Goal: Task Accomplishment & Management: Manage account settings

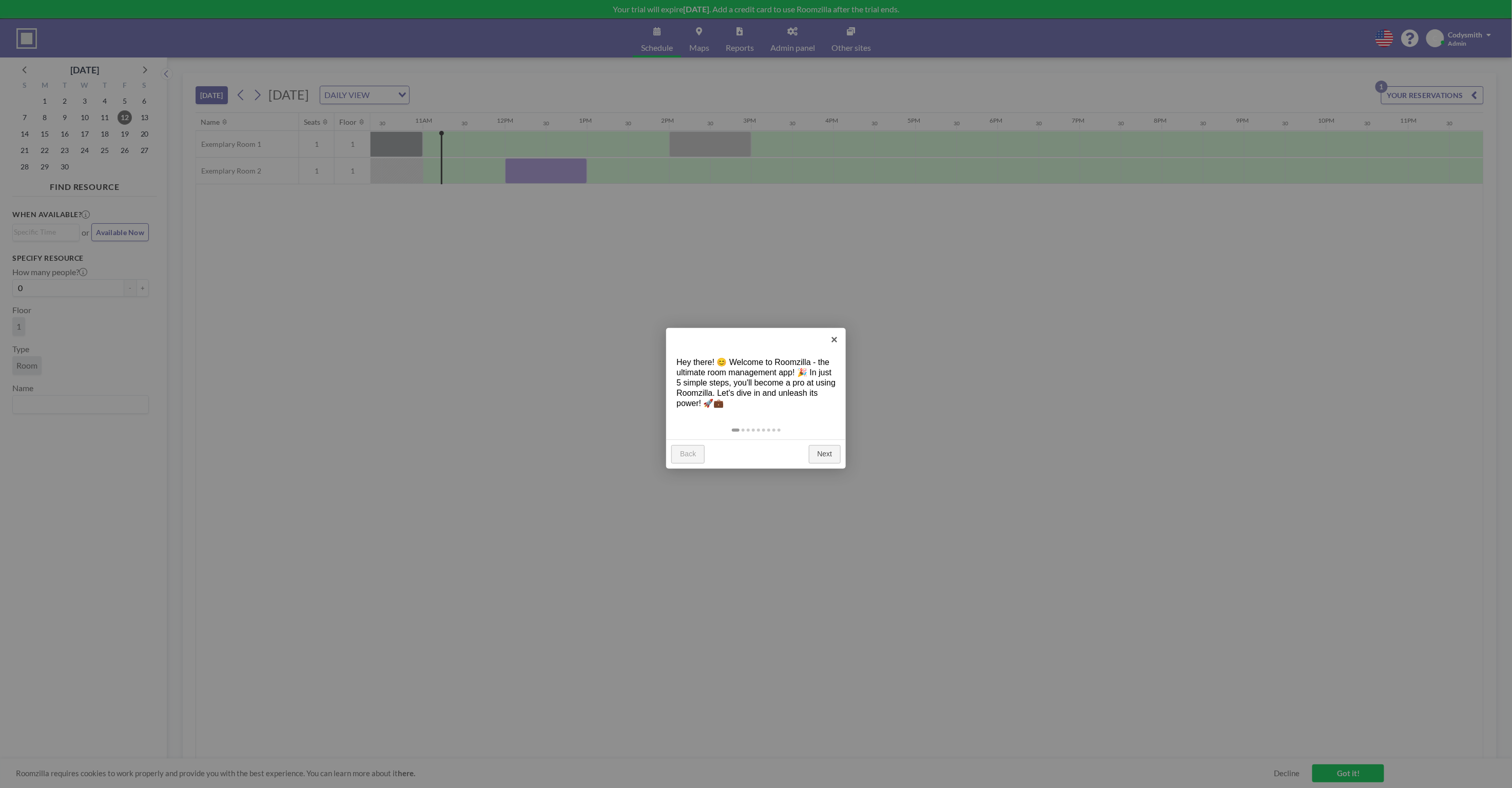
scroll to position [0, 858]
click at [827, 451] on link "Next" at bounding box center [825, 454] width 32 height 19
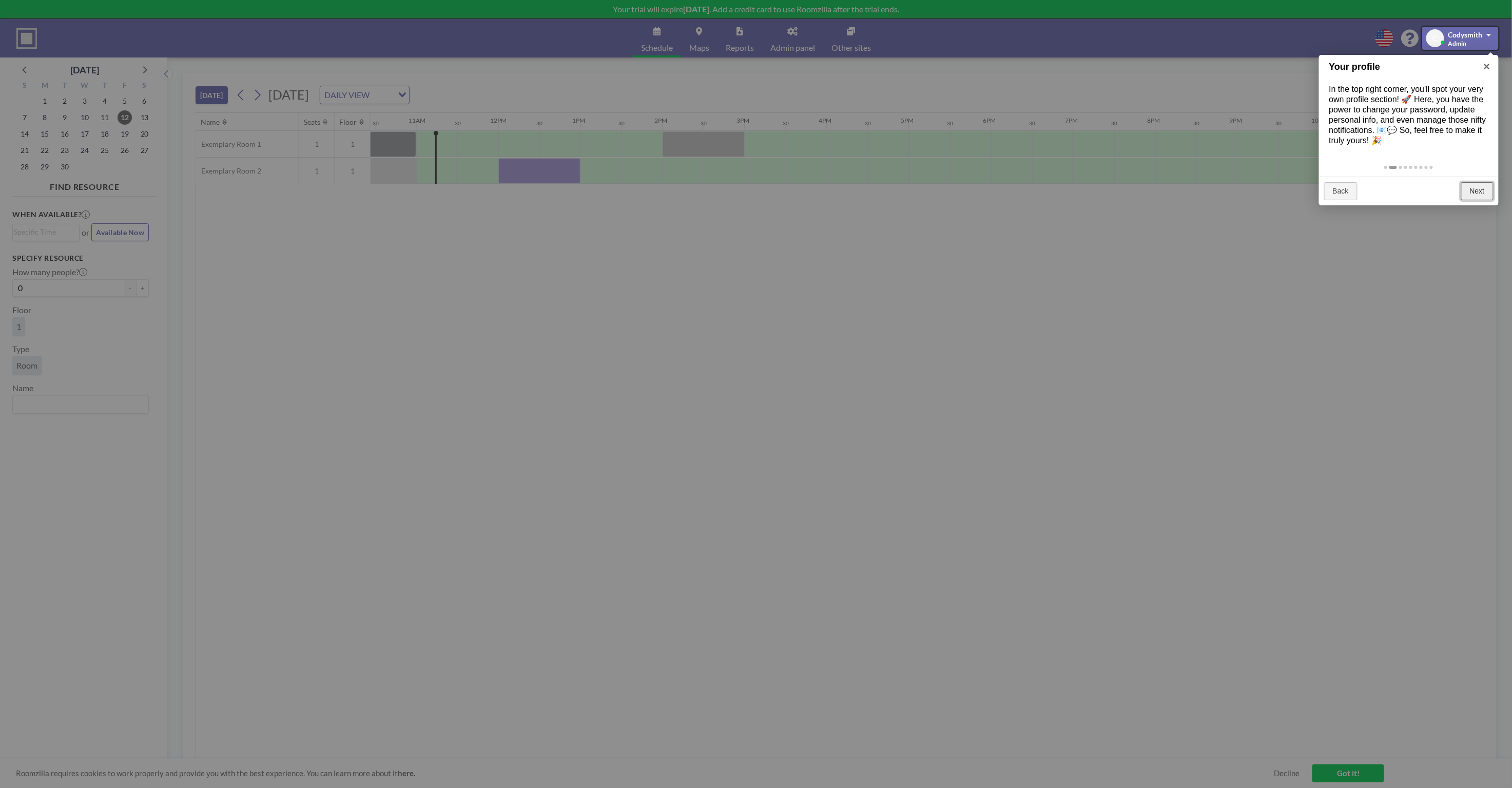
click at [1471, 188] on link "Next" at bounding box center [1477, 191] width 32 height 19
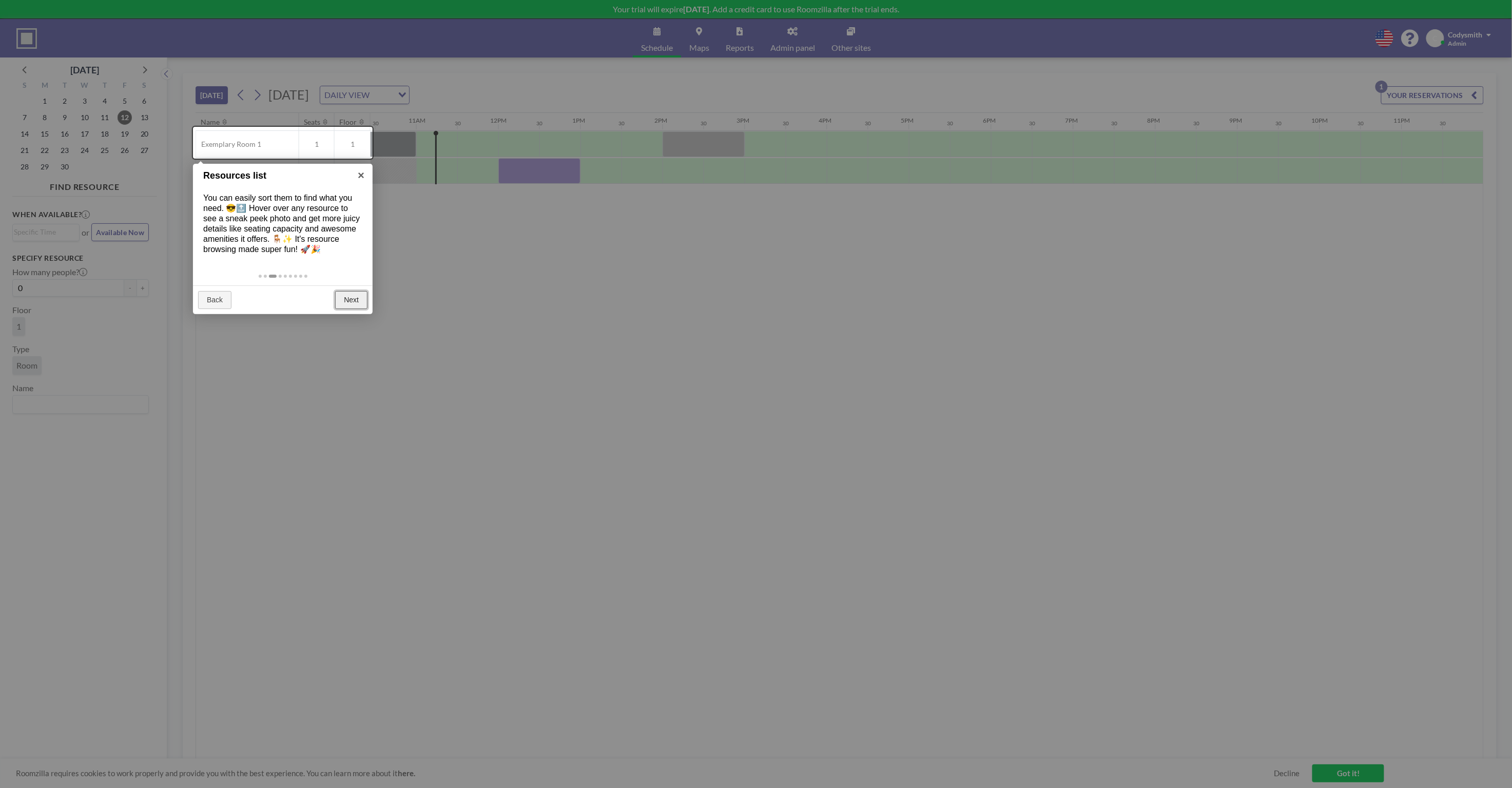
click at [354, 294] on link "Next" at bounding box center [351, 300] width 32 height 19
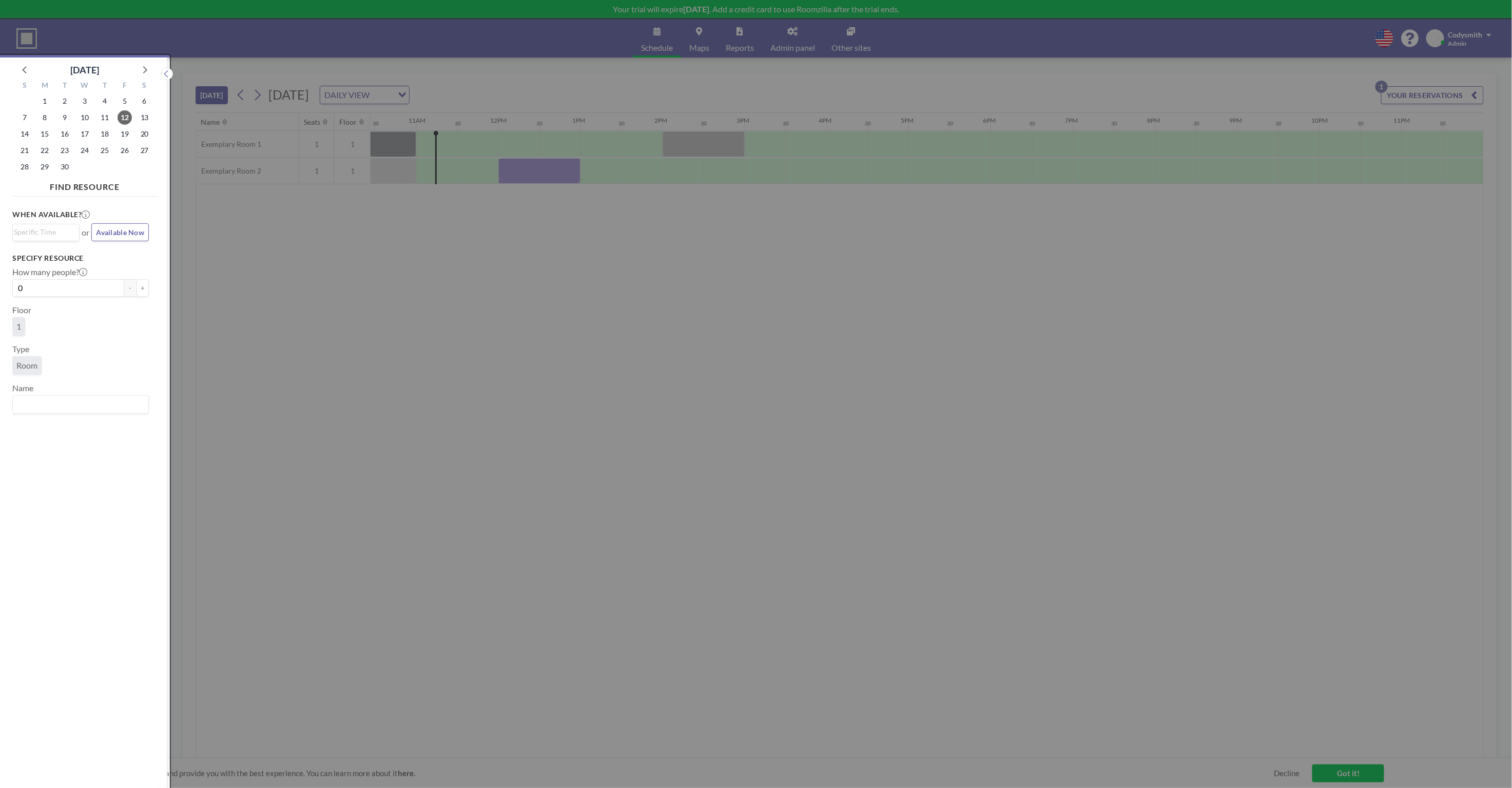
scroll to position [3, 0]
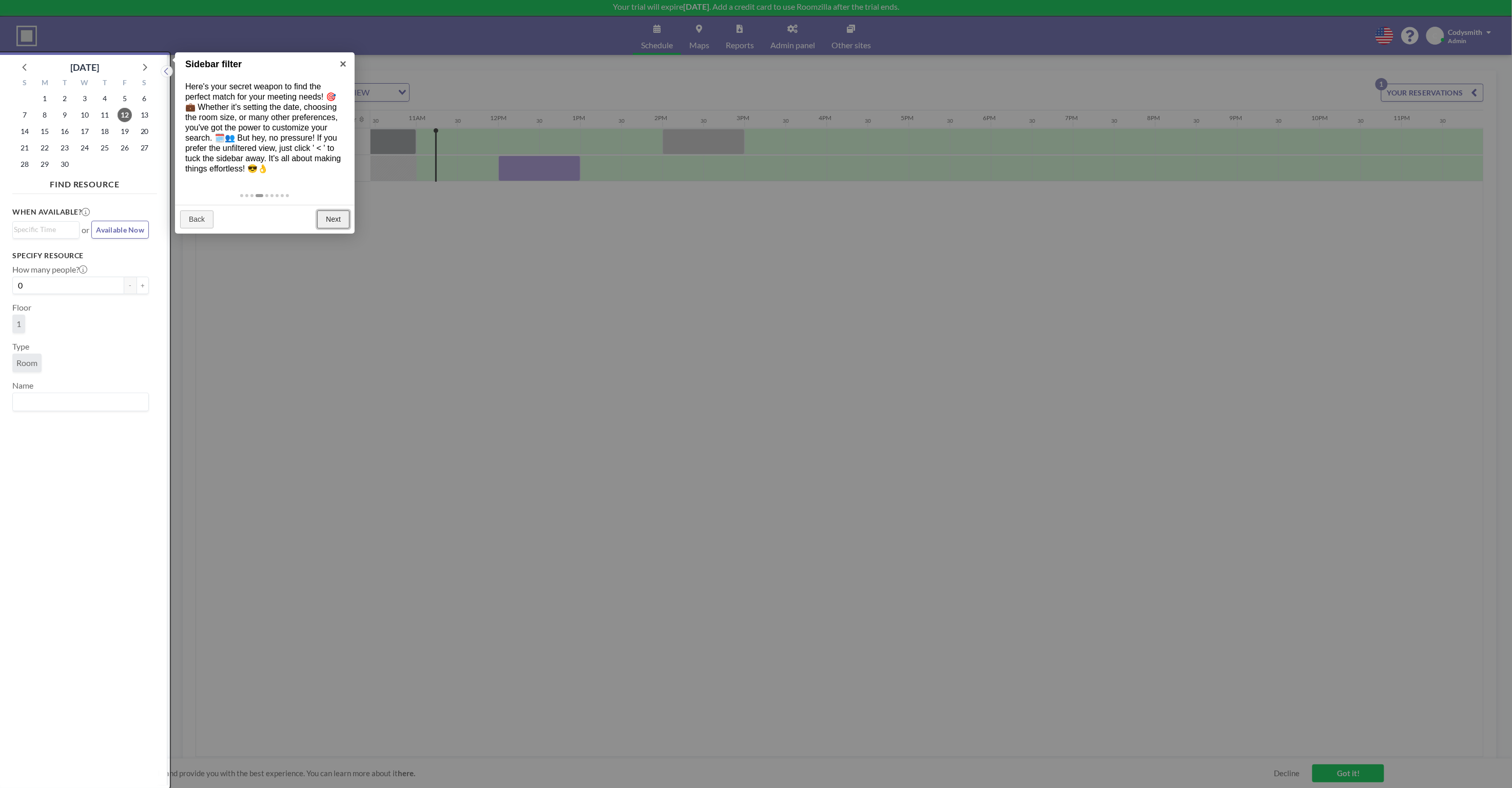
click at [334, 219] on link "Next" at bounding box center [333, 219] width 32 height 19
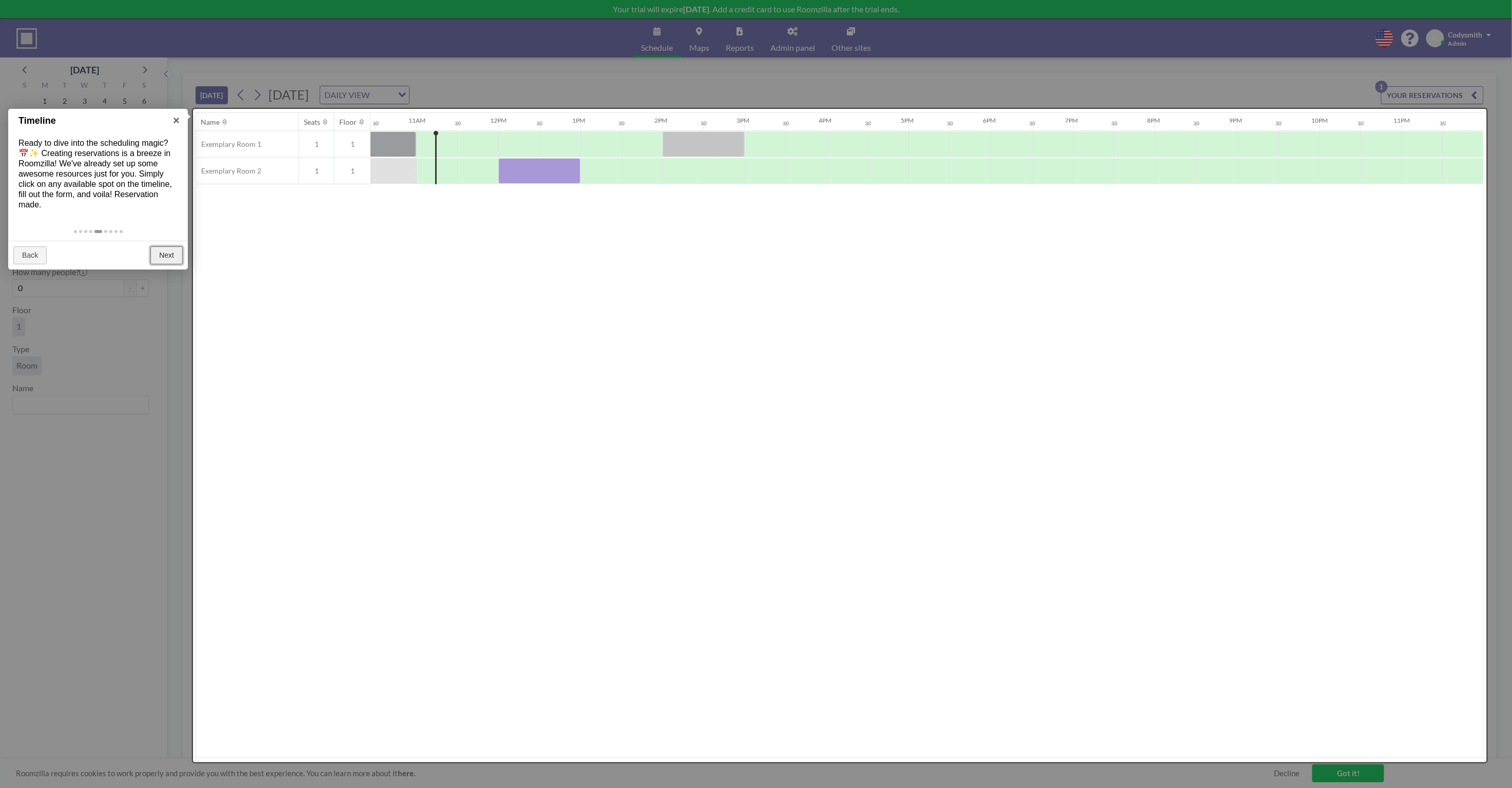
click at [177, 257] on link "Next" at bounding box center [166, 256] width 32 height 19
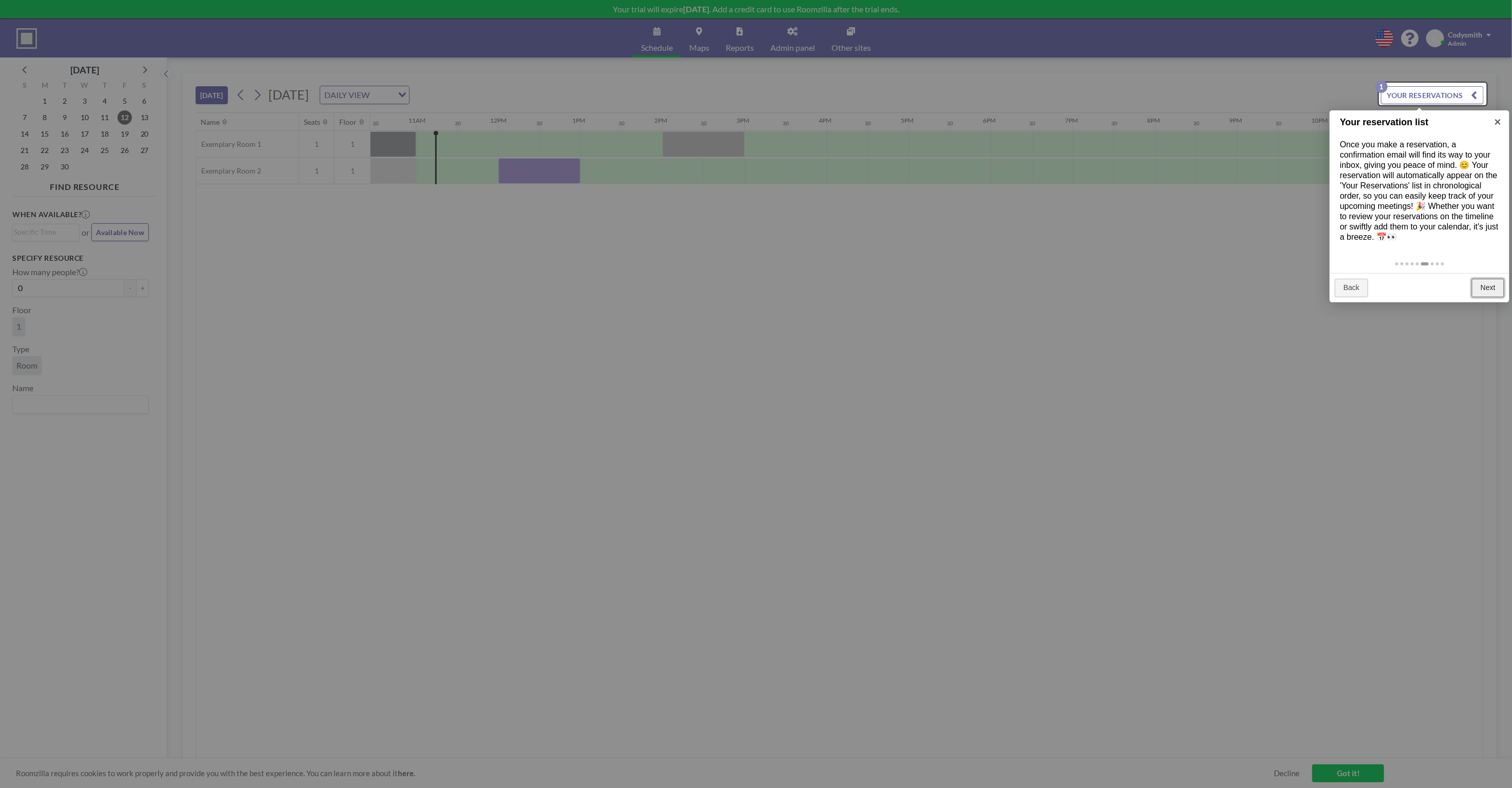
click at [1489, 288] on link "Next" at bounding box center [1488, 288] width 32 height 19
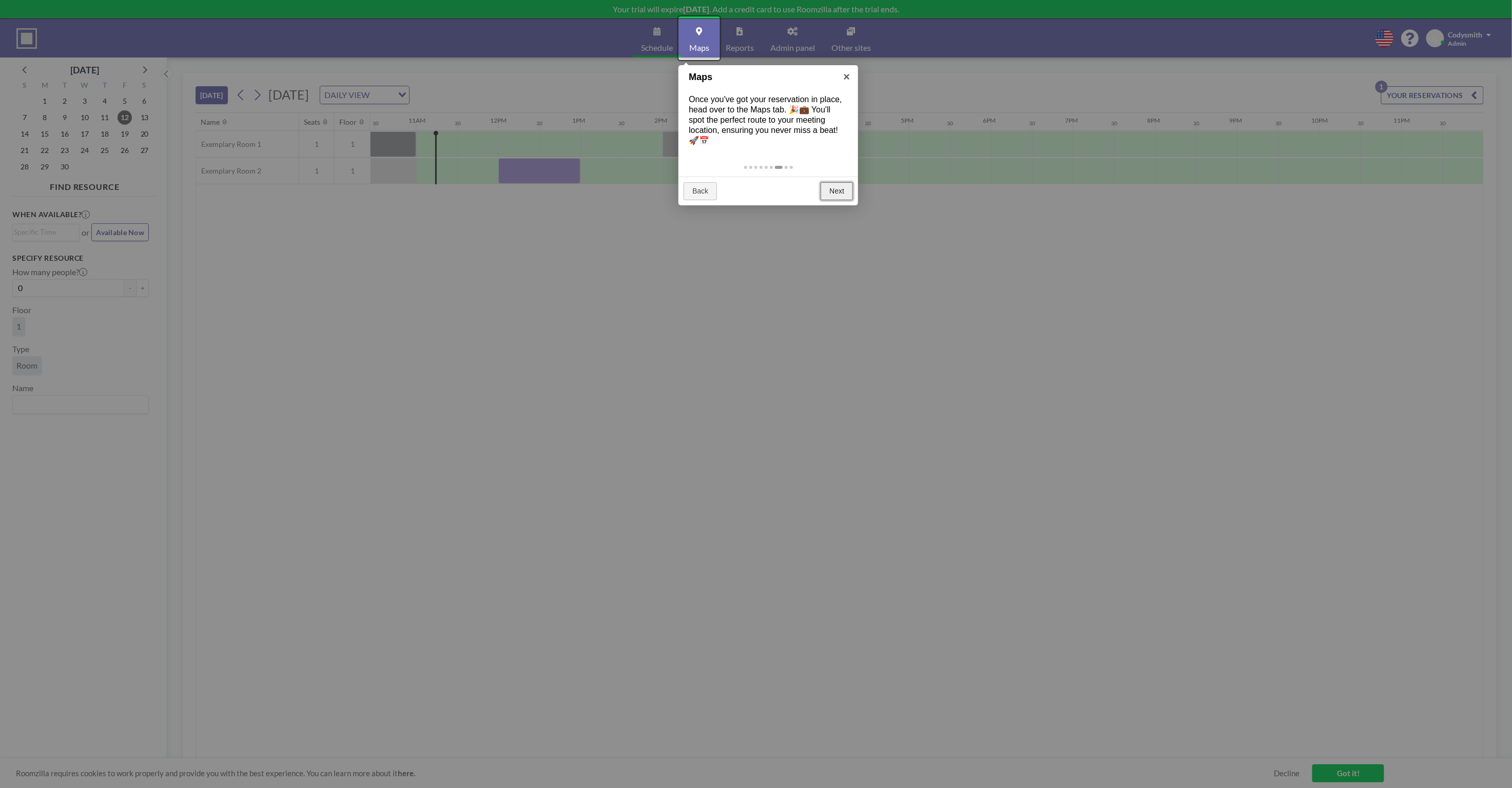
click at [845, 188] on link "Next" at bounding box center [837, 191] width 32 height 19
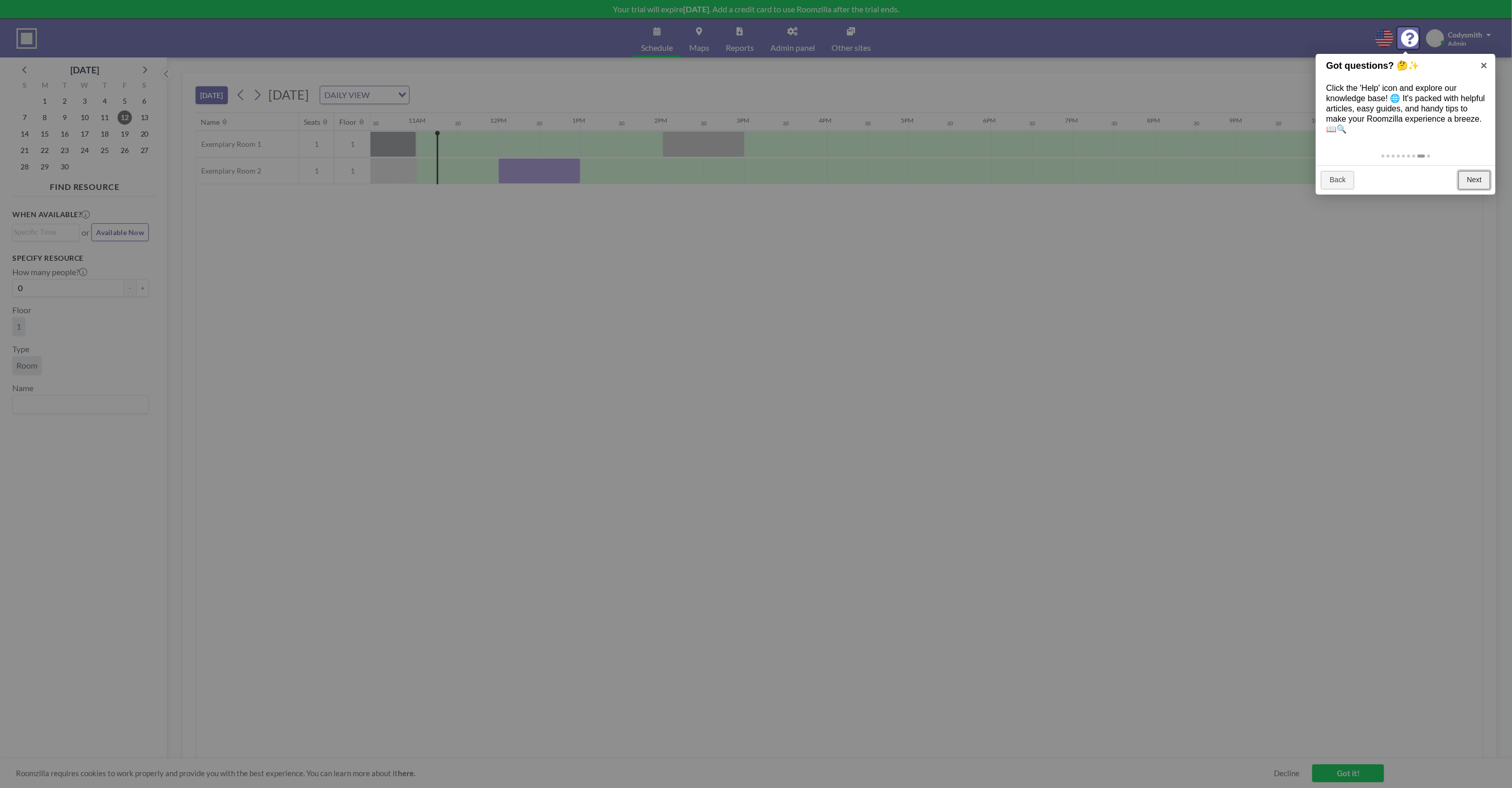
click at [1474, 179] on link "Next" at bounding box center [1475, 180] width 32 height 19
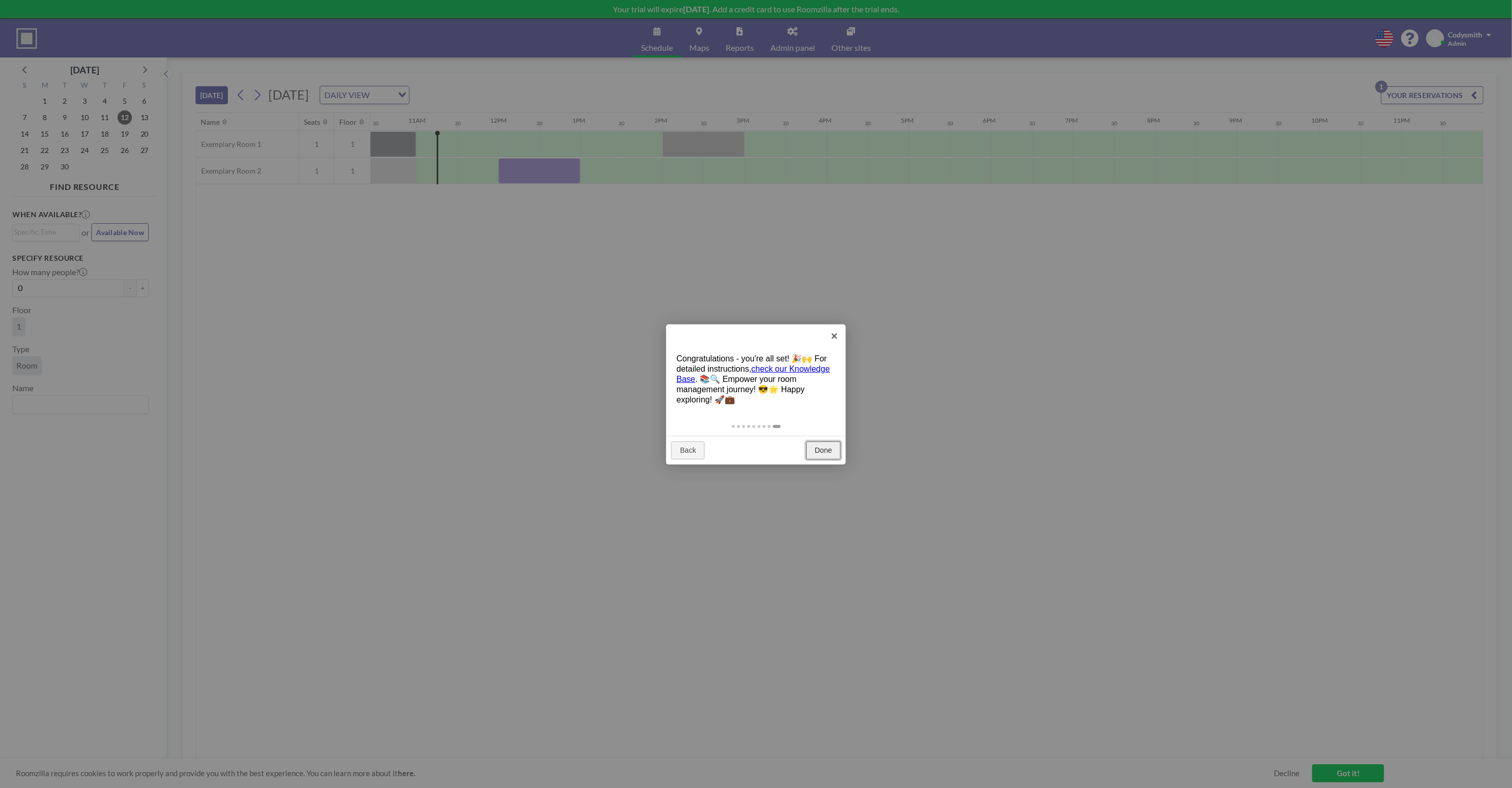
click at [831, 446] on link "Done" at bounding box center [823, 450] width 34 height 19
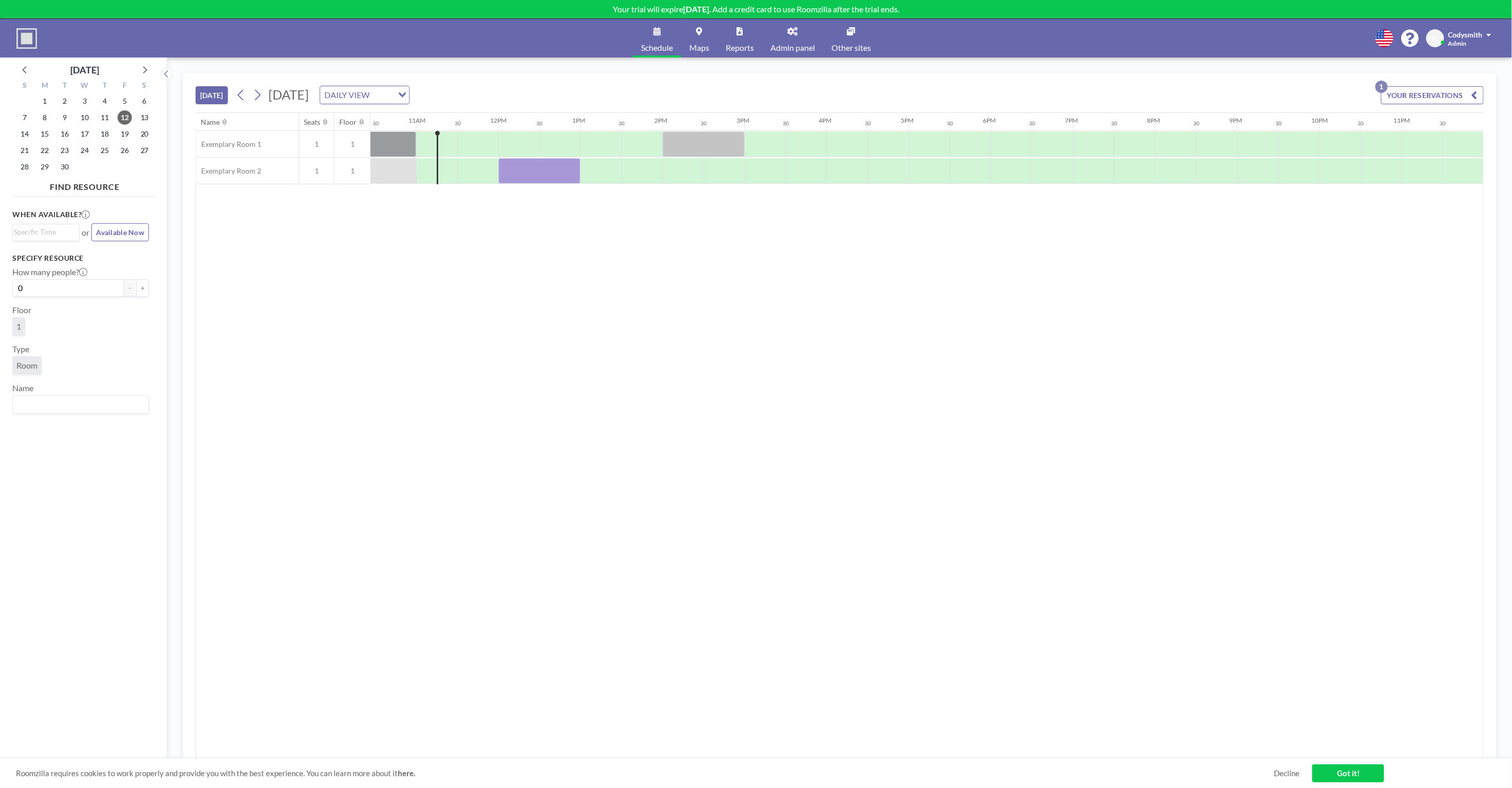
click at [769, 301] on div "Name Seats Floor 12AM 30 1AM 30 2AM 30 3AM 30 4AM 30 5AM 30 6AM 30 7AM 30 8AM 3…" at bounding box center [840, 436] width 1287 height 646
click at [736, 303] on div "Name Seats Floor 12AM 30 1AM 30 2AM 30 3AM 30 4AM 30 5AM 30 6AM 30 7AM 30 8AM 3…" at bounding box center [840, 436] width 1287 height 646
click at [722, 299] on div "Name Seats Floor 12AM 30 1AM 30 2AM 30 3AM 30 4AM 30 5AM 30 6AM 30 7AM 30 8AM 3…" at bounding box center [840, 436] width 1287 height 646
click at [721, 298] on div "Name Seats Floor 12AM 30 1AM 30 2AM 30 3AM 30 4AM 30 5AM 30 6AM 30 7AM 30 8AM 3…" at bounding box center [840, 436] width 1287 height 646
click at [720, 294] on div "Name Seats Floor 12AM 30 1AM 30 2AM 30 3AM 30 4AM 30 5AM 30 6AM 30 7AM 30 8AM 3…" at bounding box center [840, 436] width 1287 height 646
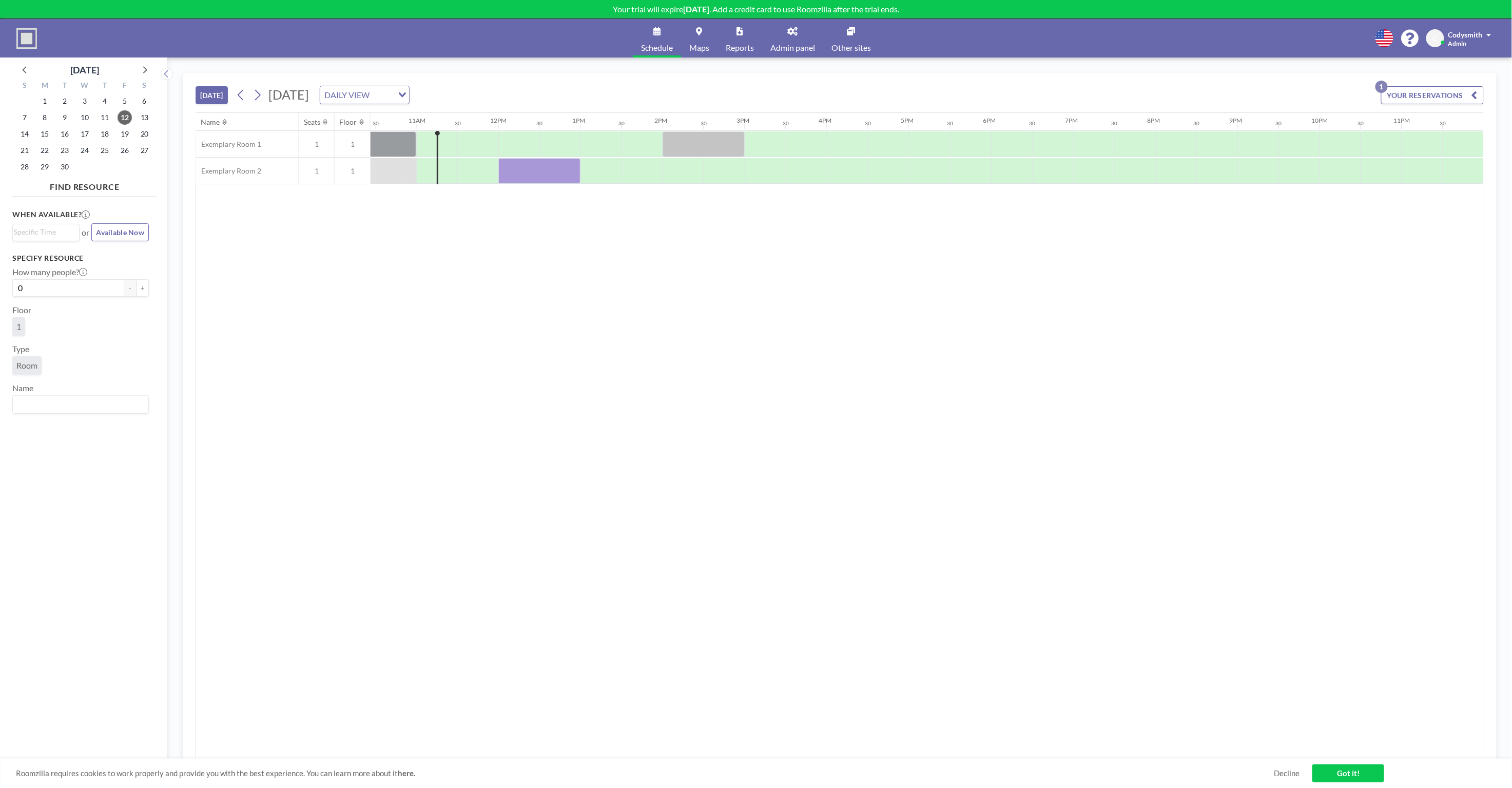
click at [1252, 34] on div "Schedule Maps Reports Admin panel Other sites English Polski 日本語 Española C Cod…" at bounding box center [756, 38] width 1512 height 39
click at [1009, 35] on div "Schedule Maps Reports Admin panel Other sites English Polski 日本語 Española C Cod…" at bounding box center [756, 38] width 1512 height 39
click at [916, 70] on div "[DATE] [DATE] DAILY VIEW Loading... YOUR RESERVATIONS 1 Name Seats Floor 12AM 3…" at bounding box center [840, 423] width 1345 height 731
click at [898, 59] on div "[DATE] [DATE] DAILY VIEW Loading... YOUR RESERVATIONS 1 Name Seats Floor 12AM 3…" at bounding box center [840, 423] width 1345 height 731
click at [799, 33] on link "Admin panel" at bounding box center [792, 38] width 61 height 39
